Goal: Check status: Check status

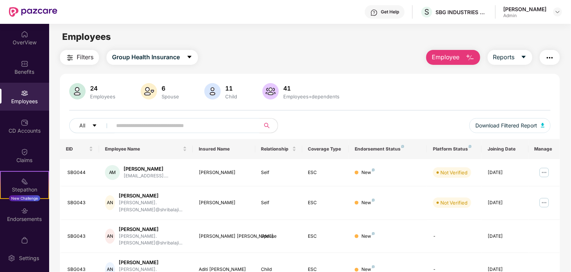
click at [316, 47] on main "Employees Filters Group Health Insurance Employee Reports 24 Employees 6 Spouse…" at bounding box center [310, 160] width 522 height 272
click at [23, 42] on div "OverView" at bounding box center [24, 42] width 49 height 7
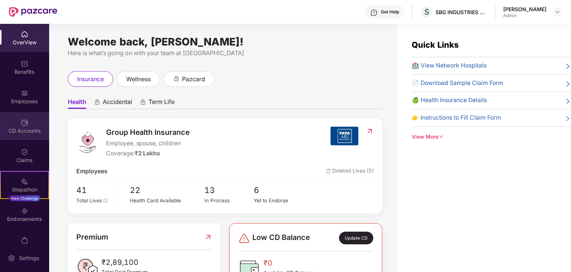
click at [22, 131] on div "CD Accounts" at bounding box center [24, 130] width 49 height 7
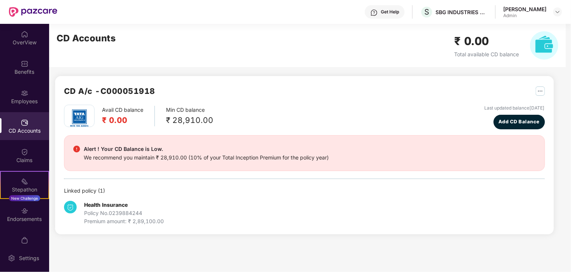
click at [267, 213] on div "Health Insurance Policy No. 0239884244 Premium amount: ₹ 2,89,100.00" at bounding box center [304, 210] width 481 height 31
click at [188, 182] on div "Avail CD balance ₹ 0.00 Min CD balance ₹ 28,910.00 Last updated balance [DATE] …" at bounding box center [304, 165] width 481 height 121
click at [508, 123] on span "Add CD Balance" at bounding box center [518, 121] width 41 height 7
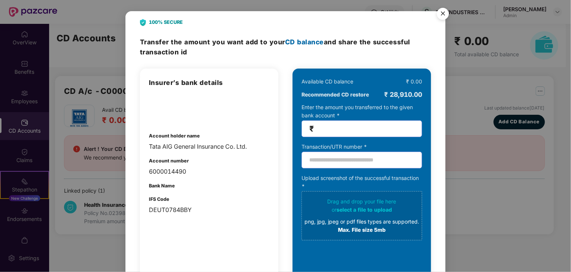
click at [441, 14] on img "Close" at bounding box center [443, 14] width 21 height 21
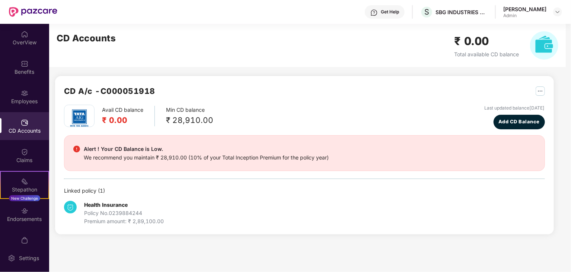
click at [540, 92] on img "button" at bounding box center [540, 90] width 9 height 9
click at [36, 220] on div "Endorsements" at bounding box center [24, 218] width 49 height 7
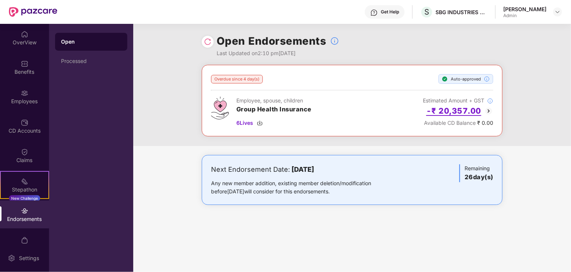
click at [463, 108] on h2 "-₹ 20,357.00" at bounding box center [453, 111] width 55 height 12
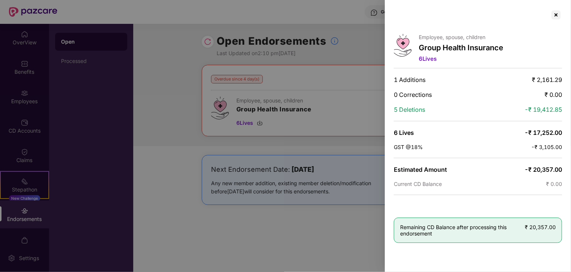
click at [307, 212] on div at bounding box center [285, 136] width 571 height 272
click at [555, 11] on div at bounding box center [556, 15] width 12 height 12
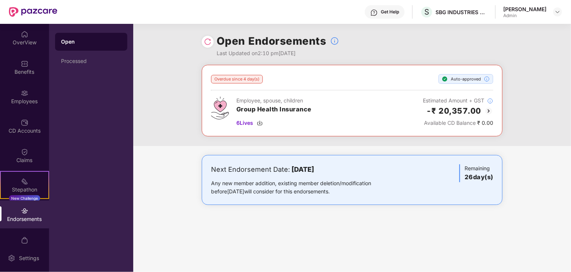
click at [258, 198] on div "Next Endorsement Date: [DATE] Any new member addition, existing member deletion…" at bounding box center [352, 180] width 301 height 50
click at [310, 204] on div "Next Endorsement Date: [DATE] Any new member addition, existing member deletion…" at bounding box center [352, 187] width 438 height 65
click at [16, 124] on div "CD Accounts" at bounding box center [24, 126] width 49 height 28
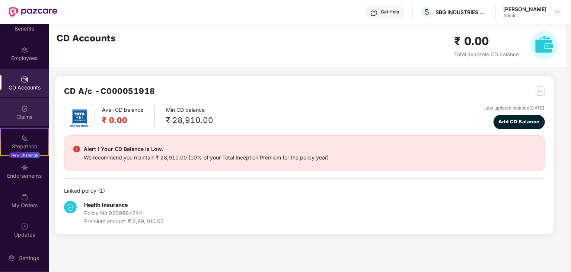
scroll to position [45, 0]
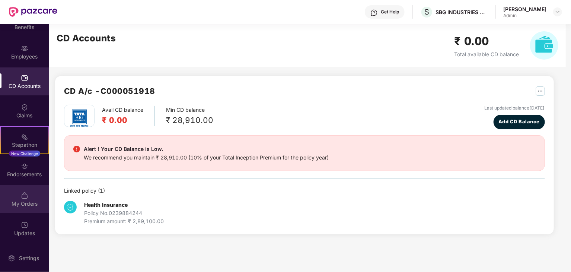
click at [21, 197] on img at bounding box center [24, 195] width 7 height 7
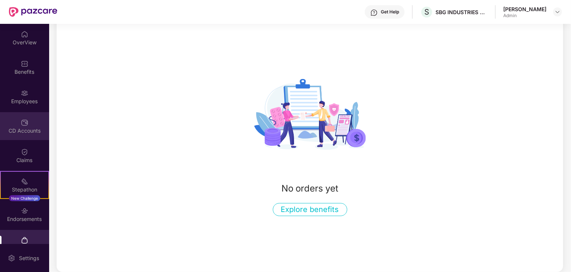
click at [25, 121] on img at bounding box center [24, 122] width 7 height 7
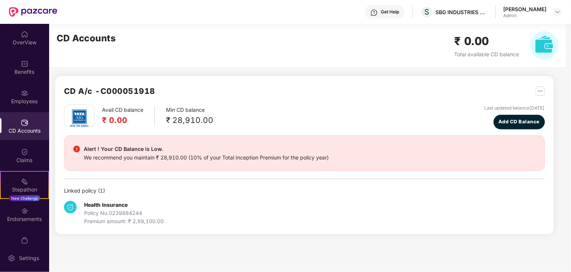
click at [181, 128] on div "Avail CD balance ₹ 0.00 Min CD balance ₹ 28,910.00 Last updated balance [DATE] …" at bounding box center [304, 117] width 481 height 25
click at [540, 89] on img "button" at bounding box center [540, 90] width 9 height 9
click at [32, 94] on div "Employees" at bounding box center [24, 97] width 49 height 28
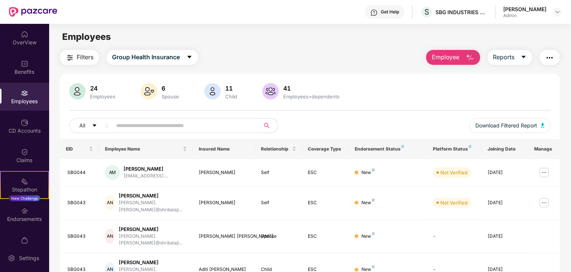
click at [391, 146] on div "Endorsement Status" at bounding box center [388, 149] width 66 height 6
click at [383, 154] on th "Endorsement Status" at bounding box center [388, 149] width 78 height 20
click at [367, 171] on div "New" at bounding box center [367, 172] width 13 height 7
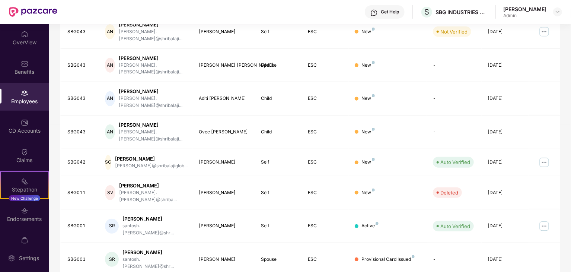
scroll to position [185, 0]
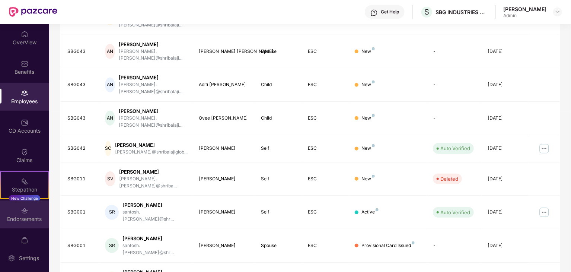
click at [33, 210] on div "Endorsements" at bounding box center [24, 214] width 49 height 28
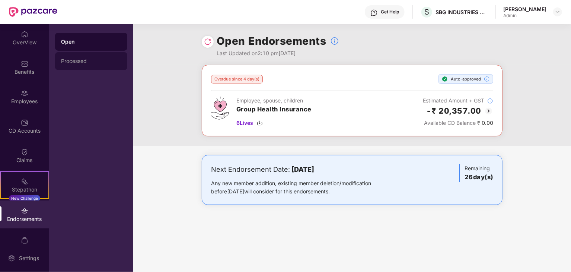
click at [74, 59] on div "Processed" at bounding box center [91, 61] width 60 height 6
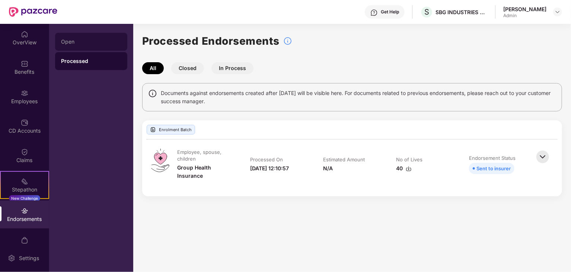
click at [68, 37] on div "Open" at bounding box center [91, 42] width 72 height 18
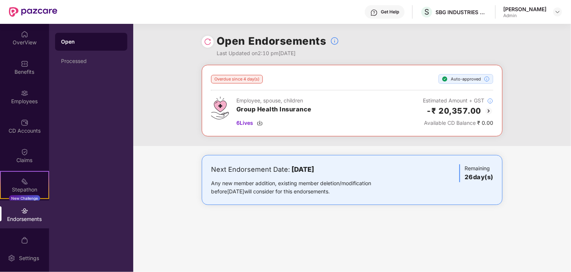
click at [317, 85] on div "Overdue since 4 day(s) Auto-approved Employee, spouse, children Group Health In…" at bounding box center [352, 100] width 282 height 53
click at [257, 115] on div "Employee, spouse, children Group Health Insurance 6 Lives" at bounding box center [273, 111] width 75 height 31
click at [205, 42] on img at bounding box center [207, 41] width 7 height 7
click at [457, 110] on h2 "-₹ 20,357.00" at bounding box center [453, 111] width 55 height 12
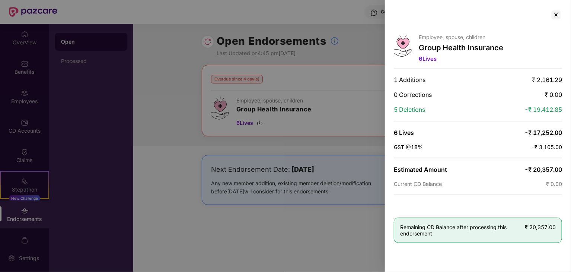
click at [400, 224] on span "Remaining CD Balance after processing this endorsement" at bounding box center [462, 230] width 125 height 13
drag, startPoint x: 400, startPoint y: 223, endPoint x: 414, endPoint y: 239, distance: 21.1
click at [414, 239] on div "Remaining CD Balance after processing this endorsement ₹ 20,357.00" at bounding box center [478, 229] width 168 height 25
drag, startPoint x: 526, startPoint y: 224, endPoint x: 564, endPoint y: 229, distance: 38.7
click at [564, 229] on div "Employee, spouse, children Group Health Insurance 6 Lives 1 Additions ₹ 2,161.2…" at bounding box center [478, 136] width 186 height 272
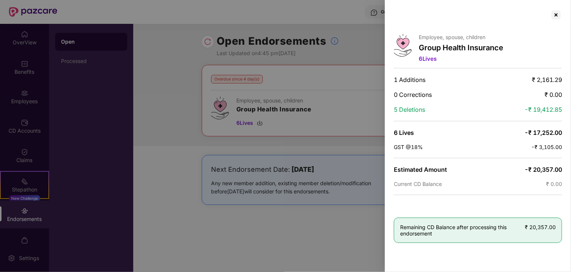
click at [418, 79] on span "1 Additions" at bounding box center [410, 79] width 32 height 7
drag, startPoint x: 526, startPoint y: 164, endPoint x: 555, endPoint y: 161, distance: 29.9
click at [555, 161] on div "Employee, spouse, children Group Health Insurance 6 Lives 1 Additions ₹ 2,161.2…" at bounding box center [478, 136] width 186 height 272
drag, startPoint x: 532, startPoint y: 225, endPoint x: 563, endPoint y: 222, distance: 31.4
click at [563, 222] on div "Employee, spouse, children Group Health Insurance 6 Lives 1 Additions ₹ 2,161.2…" at bounding box center [478, 136] width 186 height 272
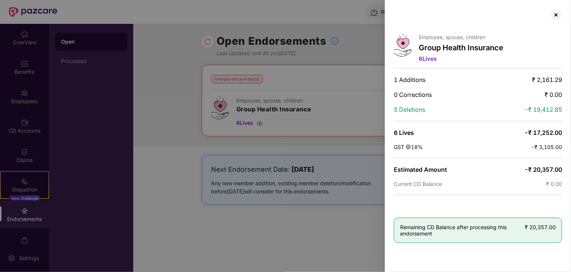
click at [336, 109] on div at bounding box center [285, 136] width 571 height 272
click at [331, 155] on div at bounding box center [285, 136] width 571 height 272
click at [558, 14] on div at bounding box center [556, 15] width 12 height 12
